Goal: Task Accomplishment & Management: Use online tool/utility

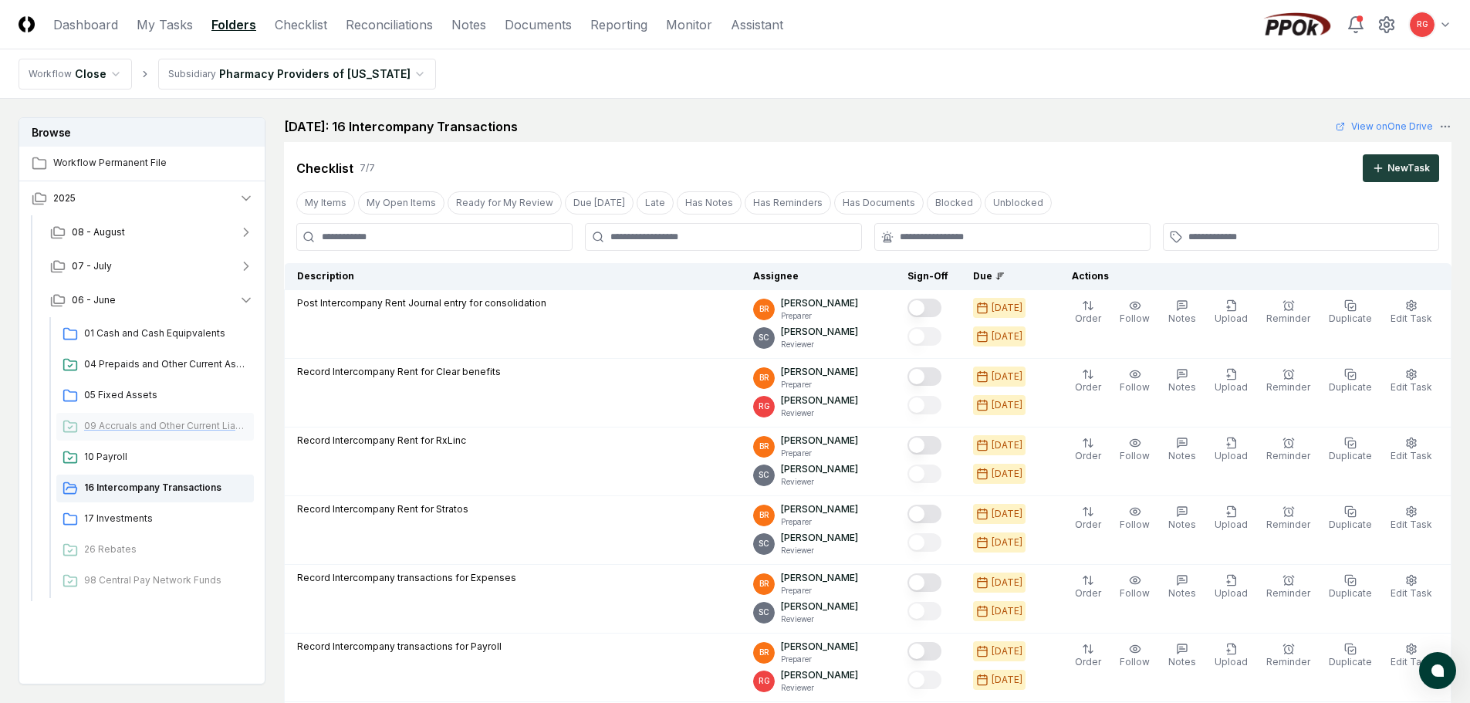
click at [128, 418] on div "09 Accruals and Other Current Liabilities" at bounding box center [155, 427] width 198 height 28
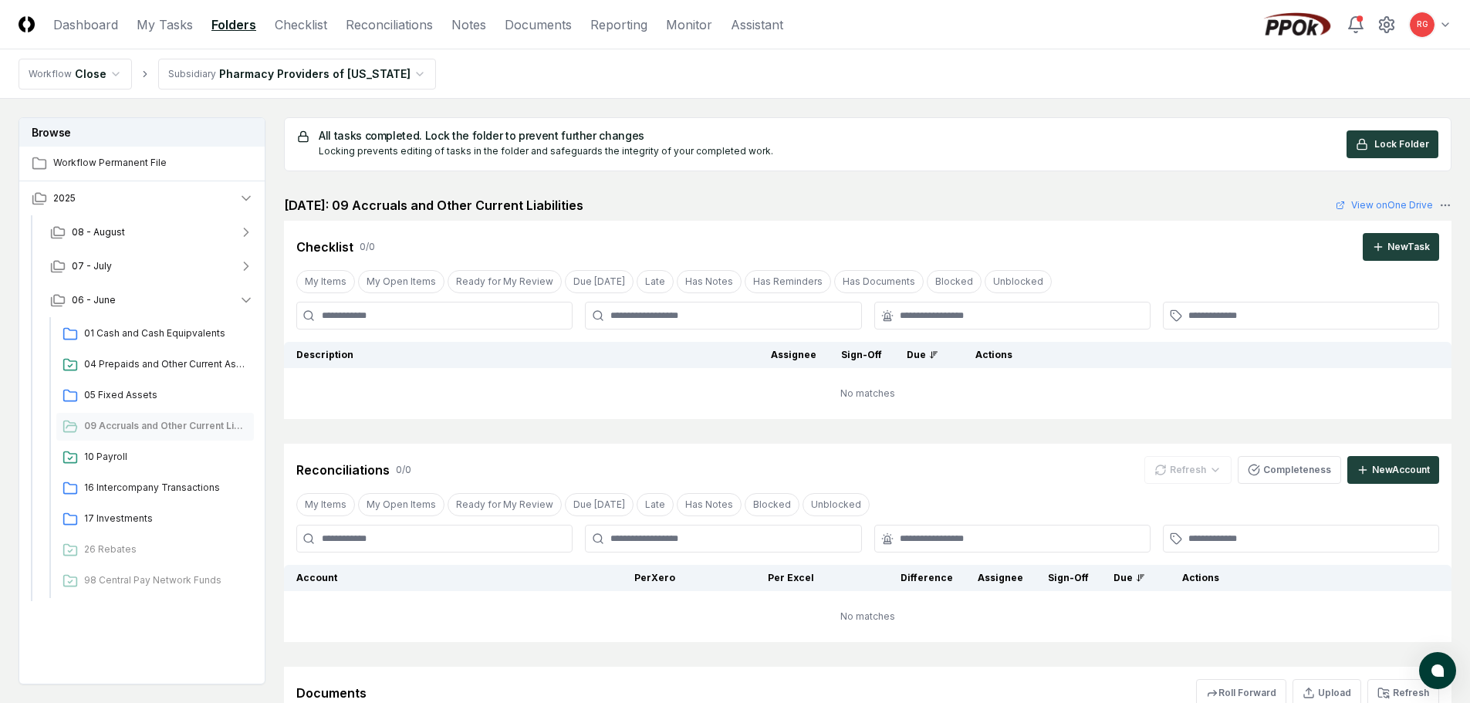
scroll to position [77, 0]
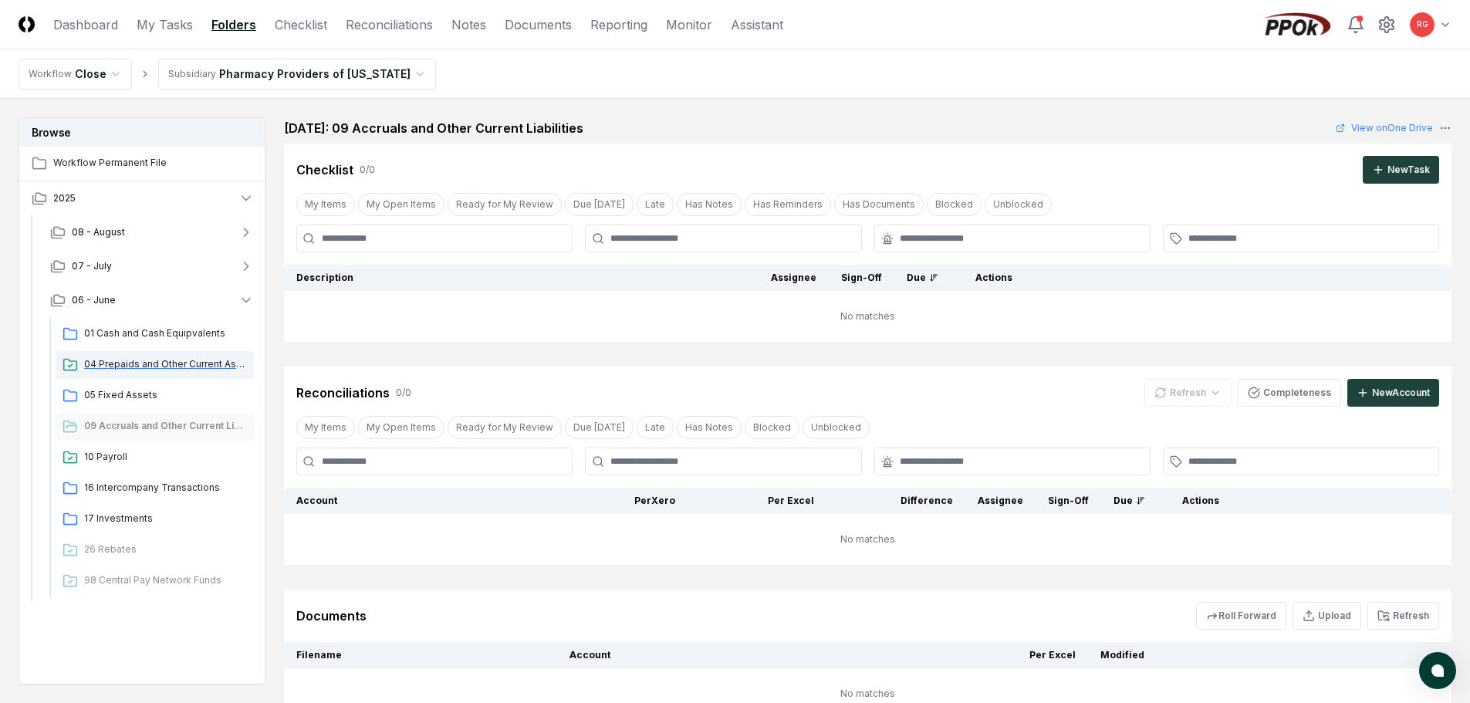
click at [148, 373] on div "04 Prepaids and Other Current Assets" at bounding box center [155, 365] width 198 height 28
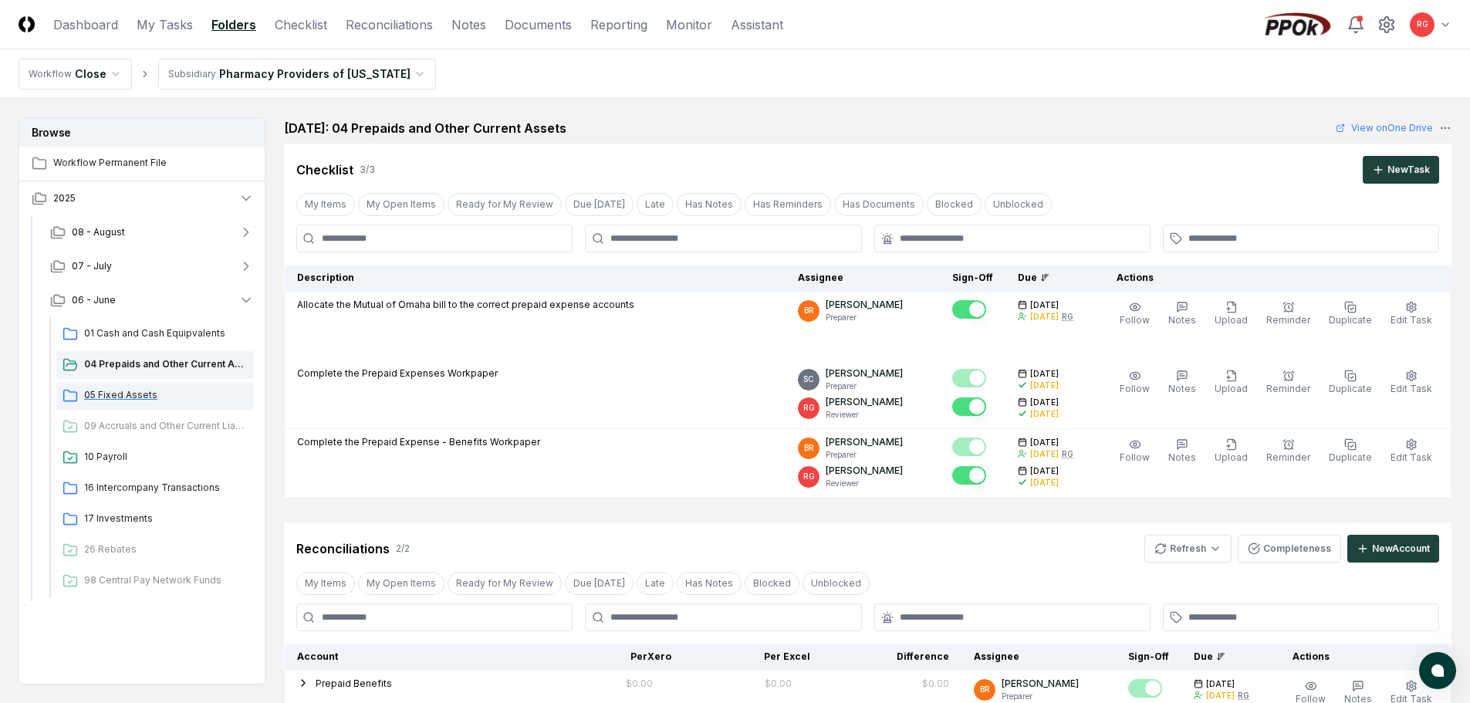
click at [129, 394] on span "05 Fixed Assets" at bounding box center [166, 395] width 164 height 14
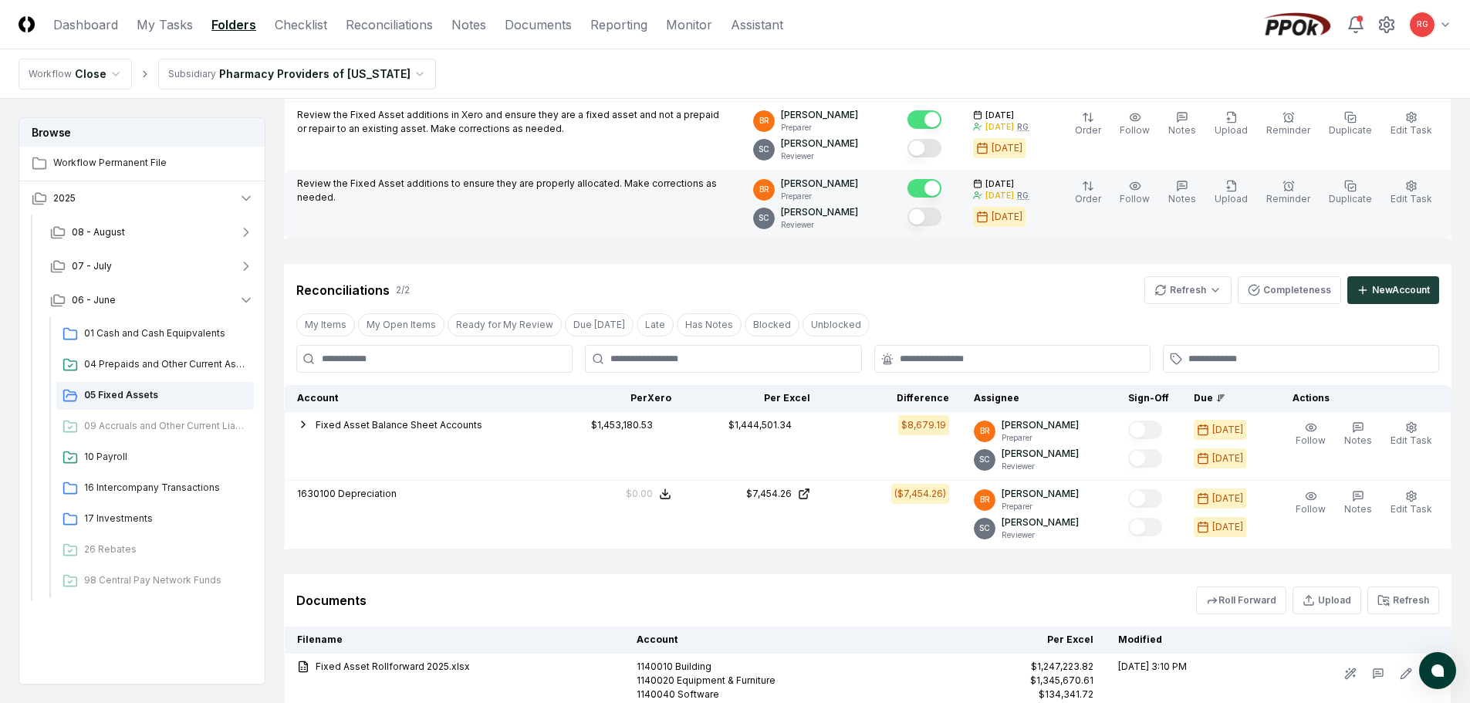
scroll to position [231, 0]
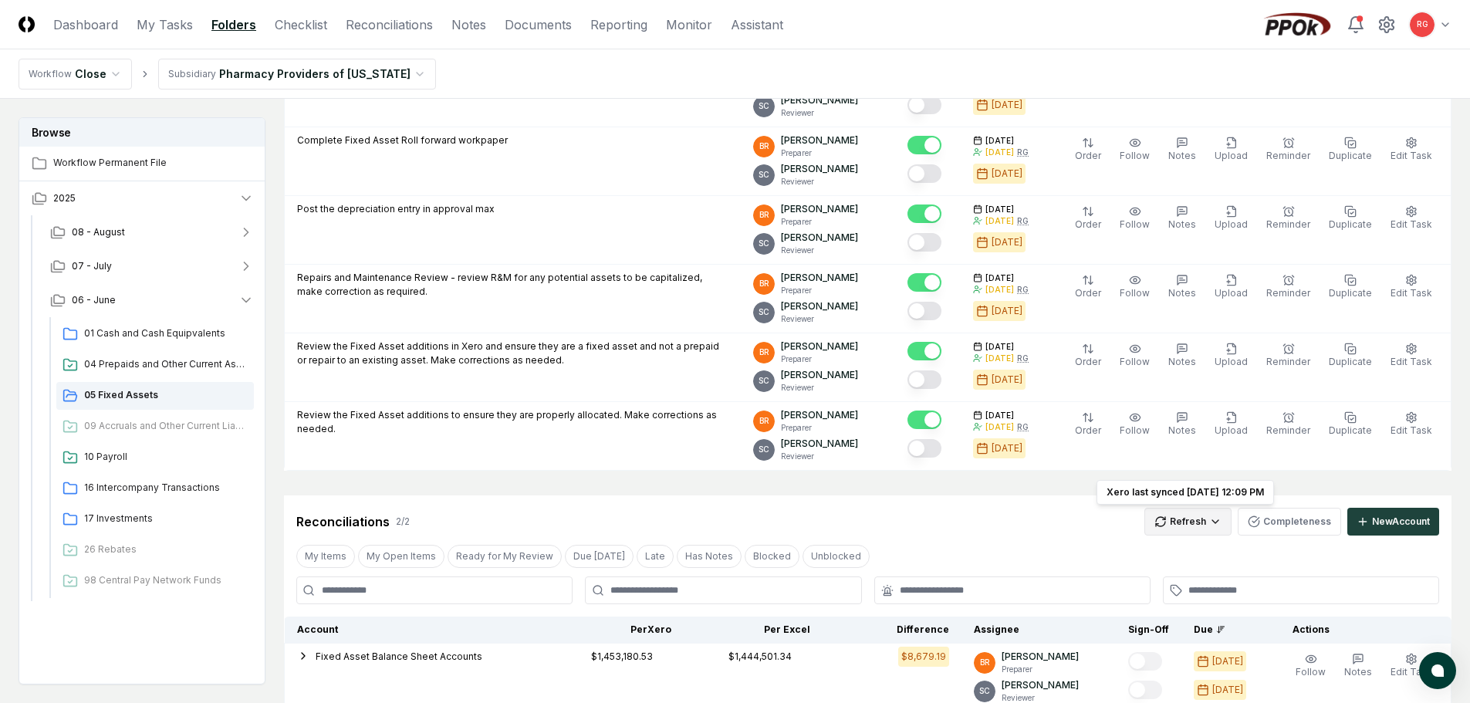
click at [1196, 528] on html "CloseCore Dashboard My Tasks Folders Checklist Reconciliations Notes Documents …" at bounding box center [735, 451] width 1470 height 1364
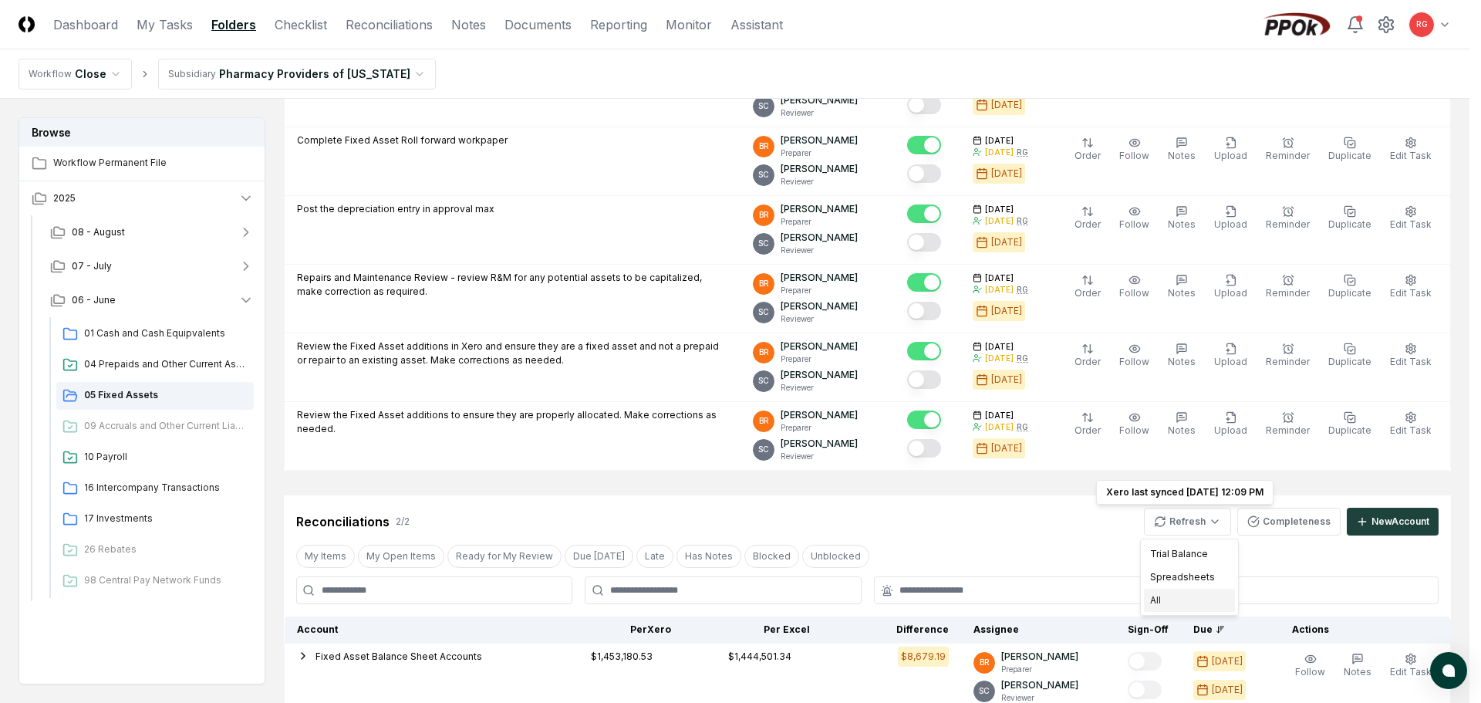
click at [1178, 598] on div "All" at bounding box center [1189, 600] width 91 height 23
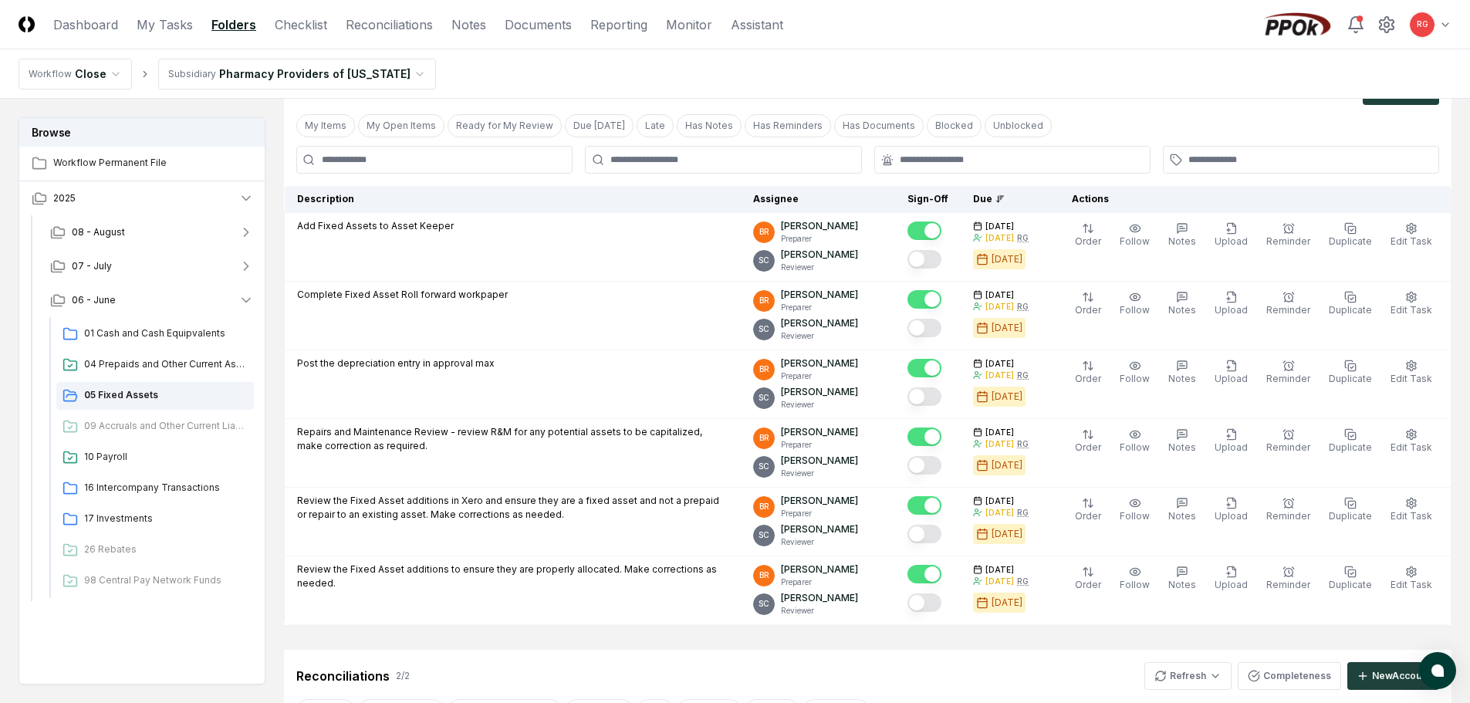
scroll to position [540, 0]
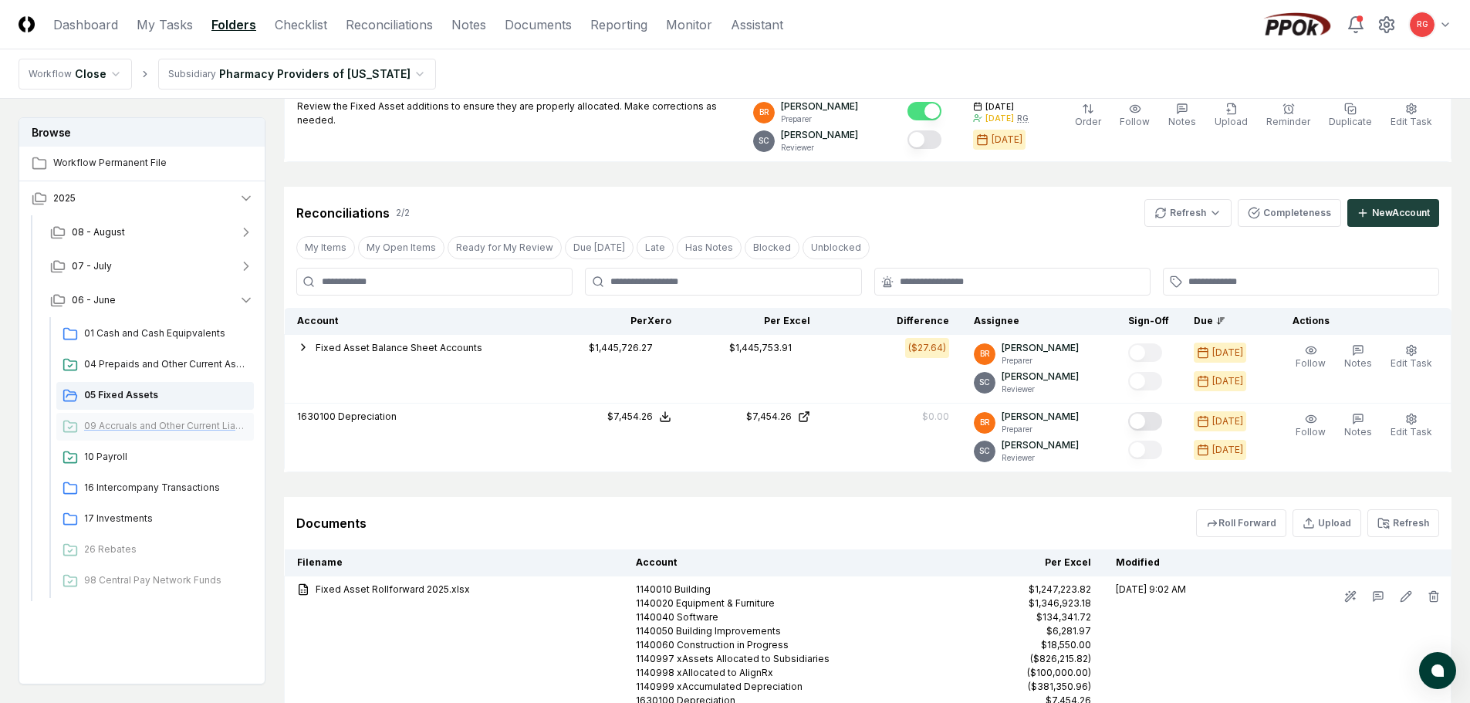
click at [129, 421] on span "09 Accruals and Other Current Liabilities" at bounding box center [166, 426] width 164 height 14
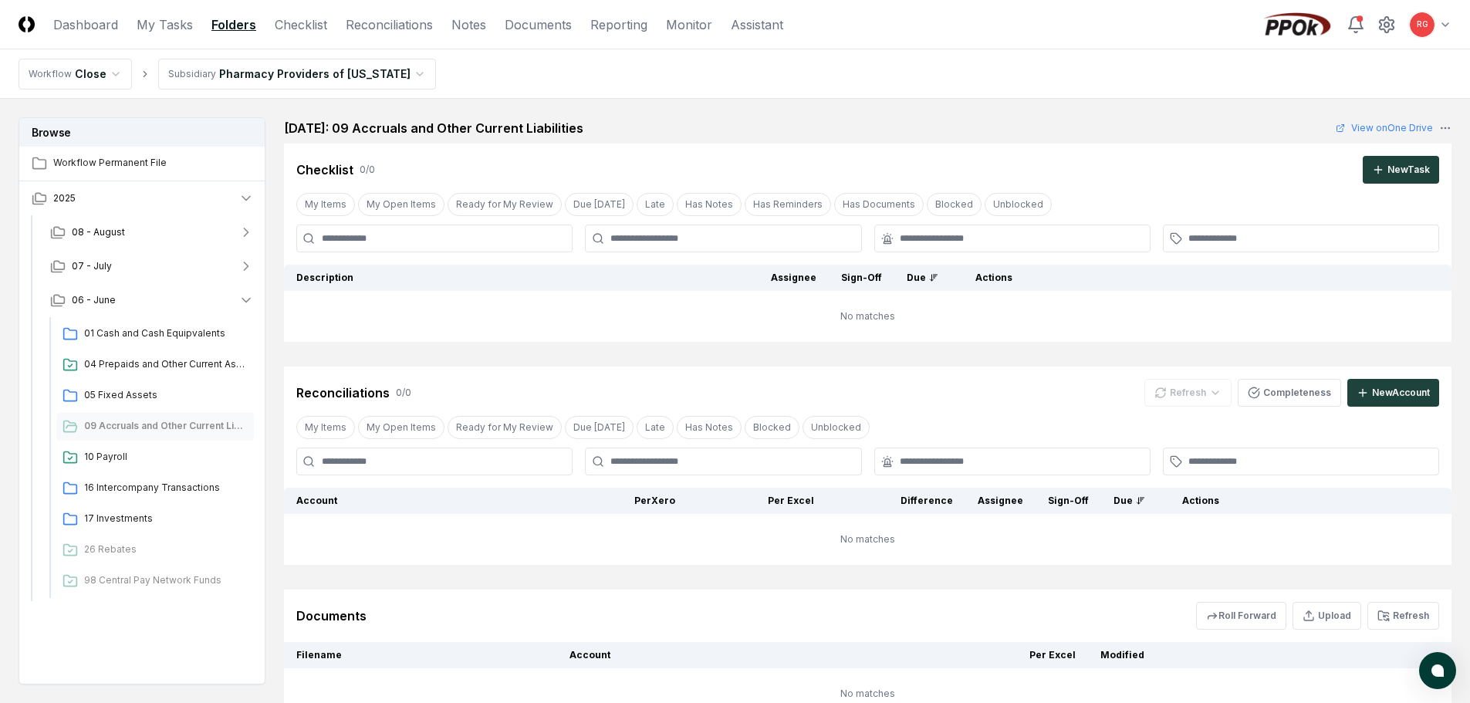
scroll to position [204, 0]
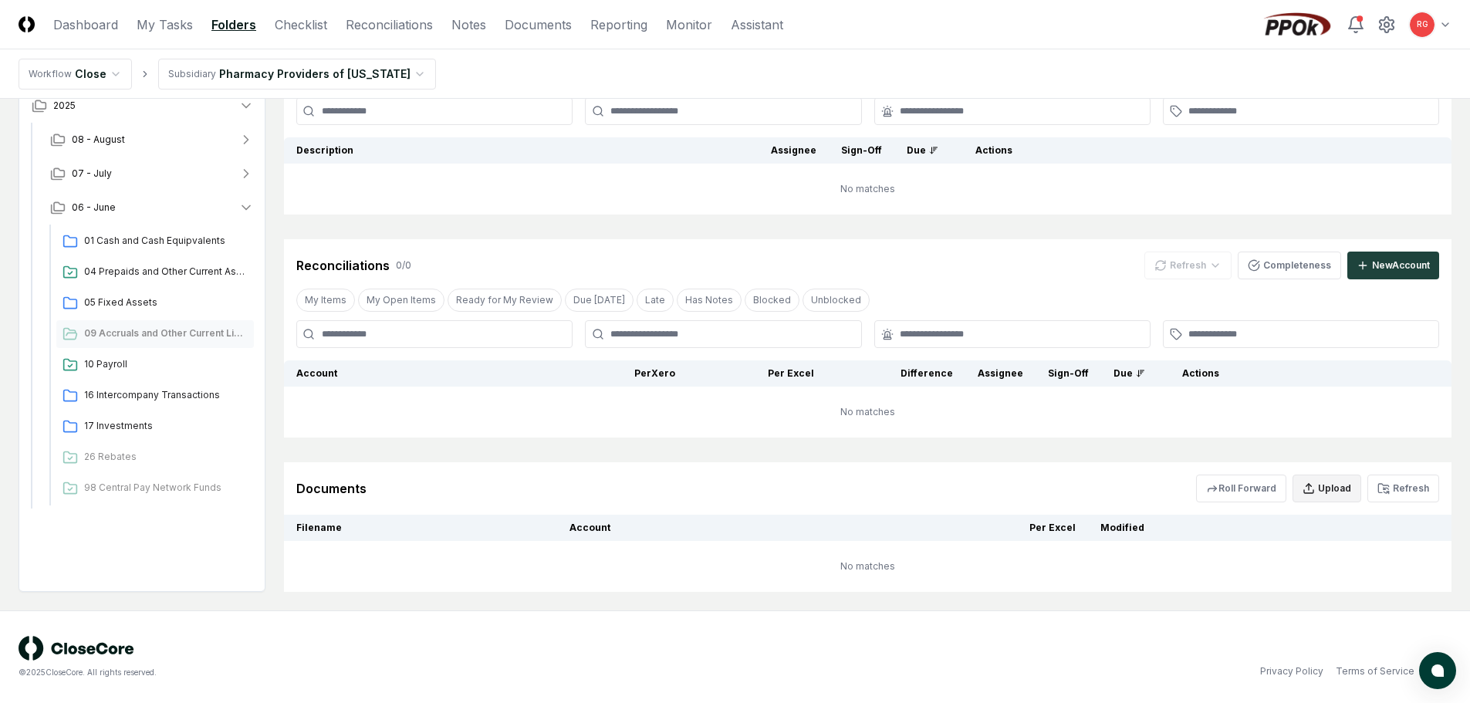
click at [1315, 483] on icon "button" at bounding box center [1308, 488] width 12 height 12
type input "**********"
click at [1407, 623] on button "Upload" at bounding box center [1410, 618] width 58 height 31
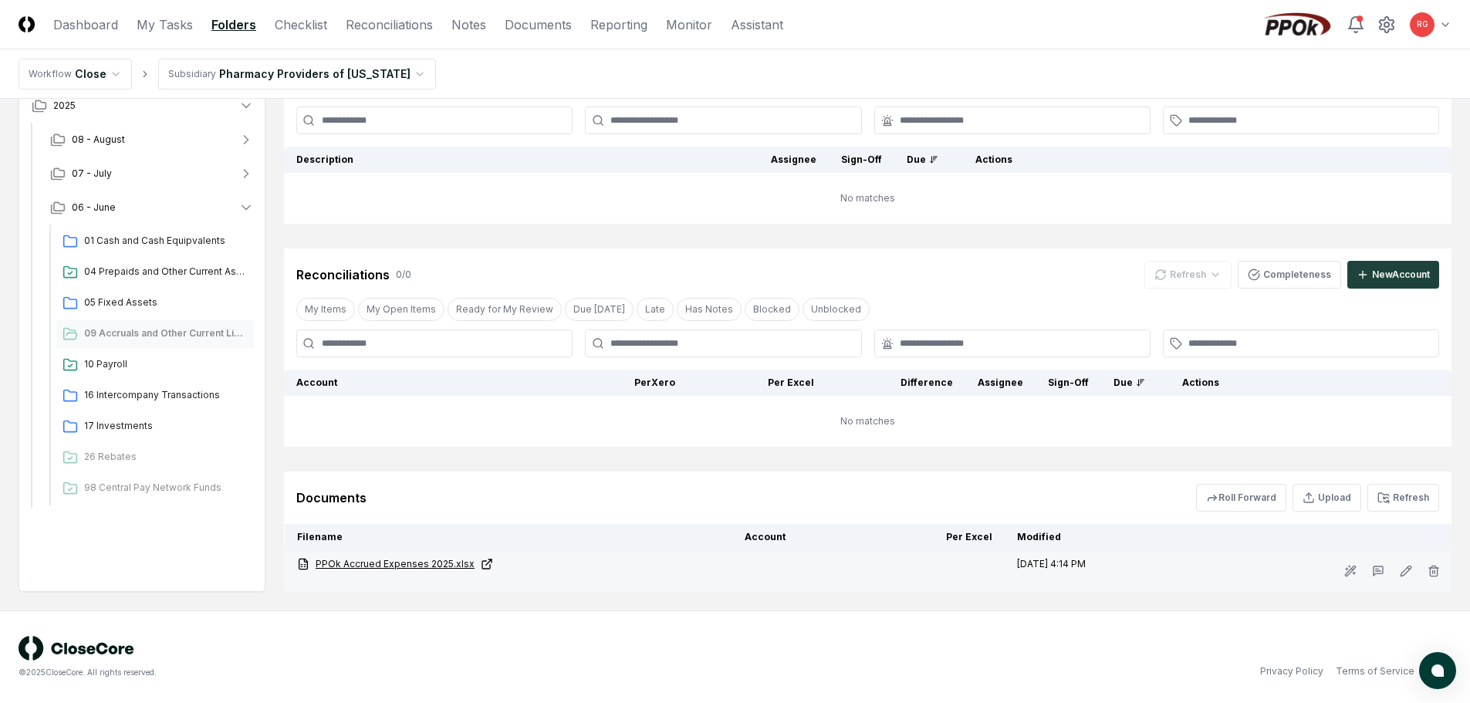
click at [360, 566] on link "PPOk Accrued Expenses 2025.xlsx" at bounding box center [508, 564] width 423 height 14
